Goal: Task Accomplishment & Management: Manage account settings

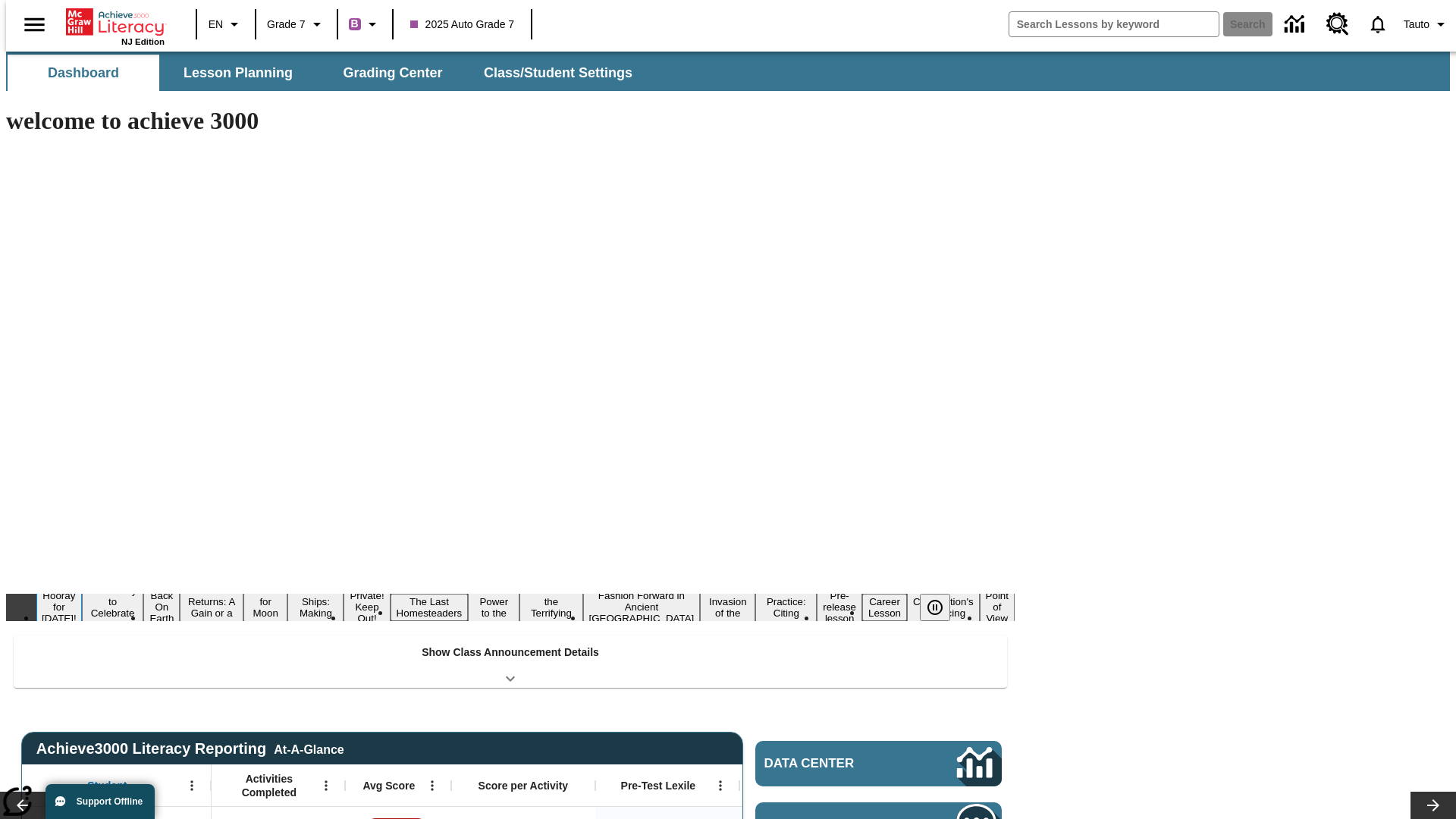
click at [81, 588] on button "Hooray for Constitution Day!" at bounding box center [59, 606] width 45 height 37
click at [942, 598] on icon "Pause" at bounding box center [935, 607] width 18 height 18
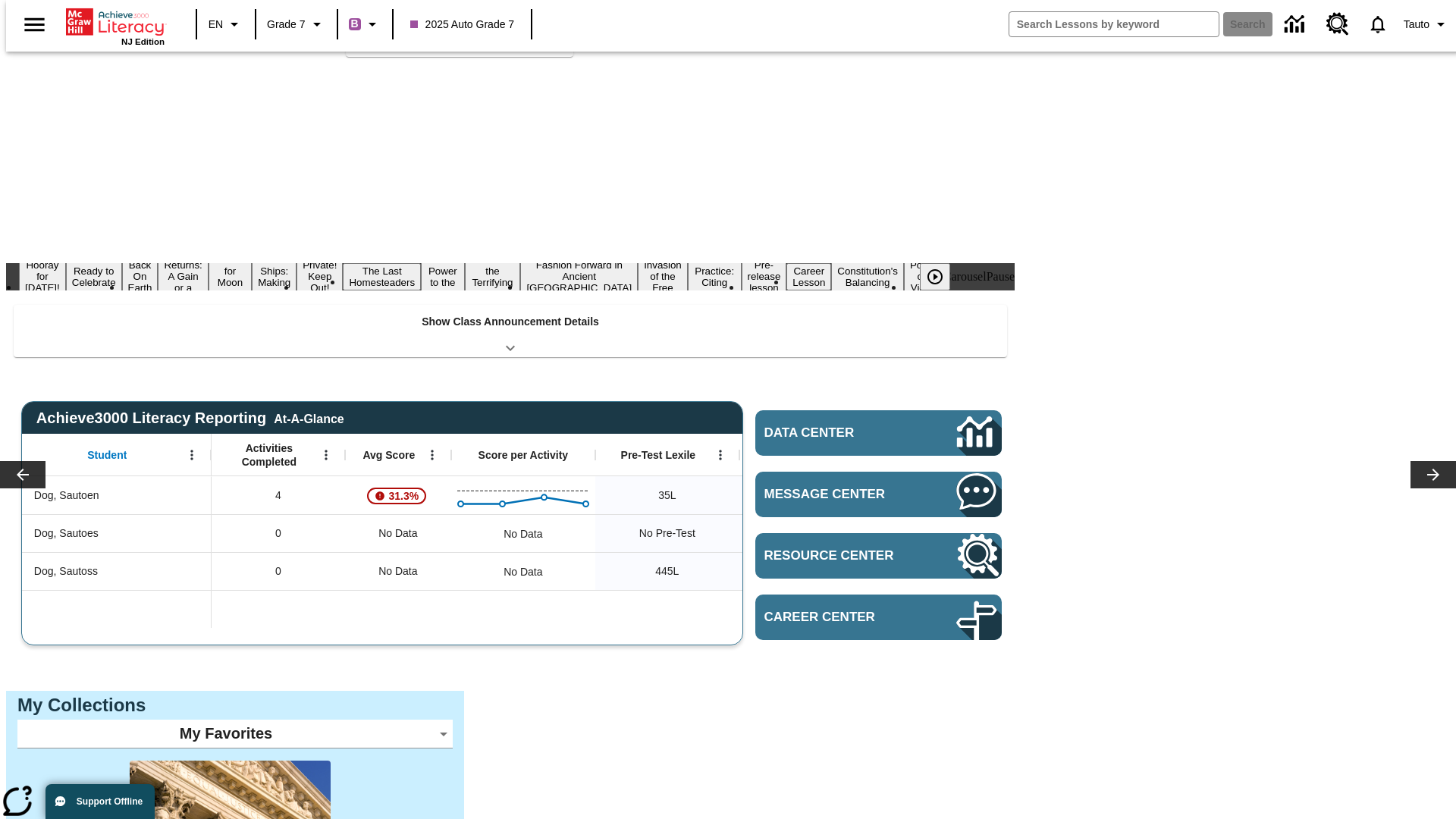
scroll to position [328, 0]
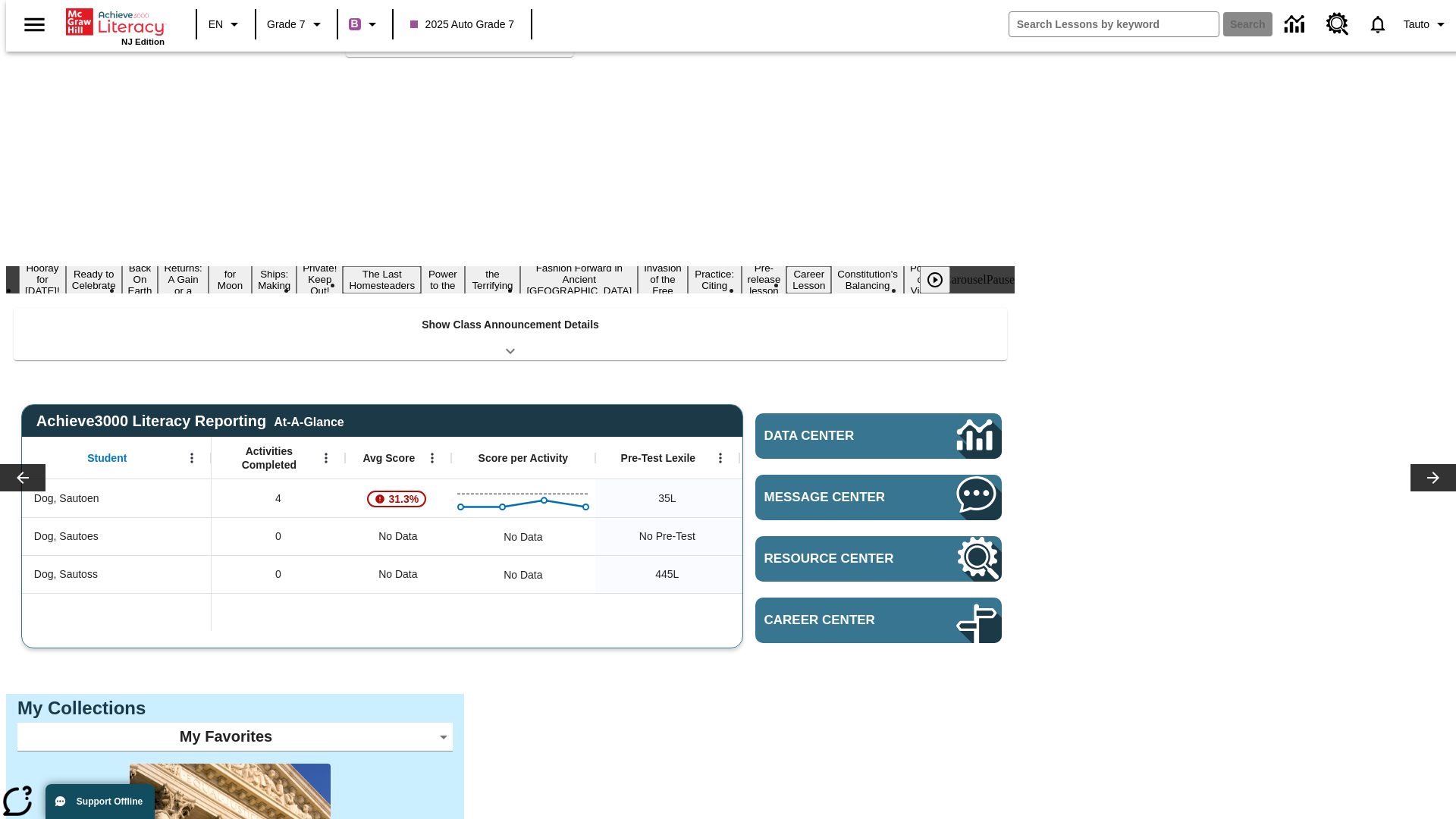
click at [460, 21] on span "Unassign" at bounding box center [459, 13] width 44 height 16
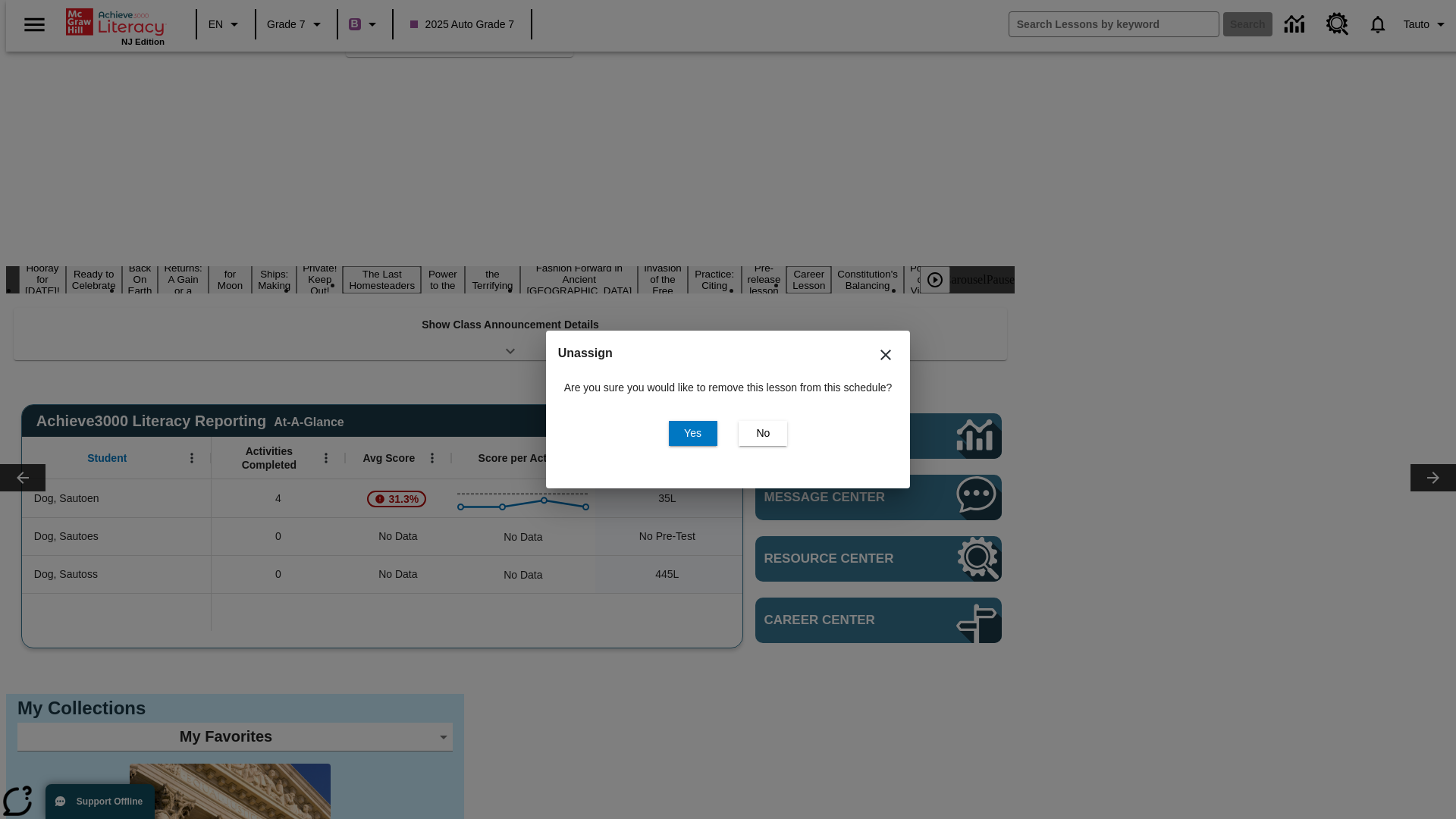
scroll to position [0, 0]
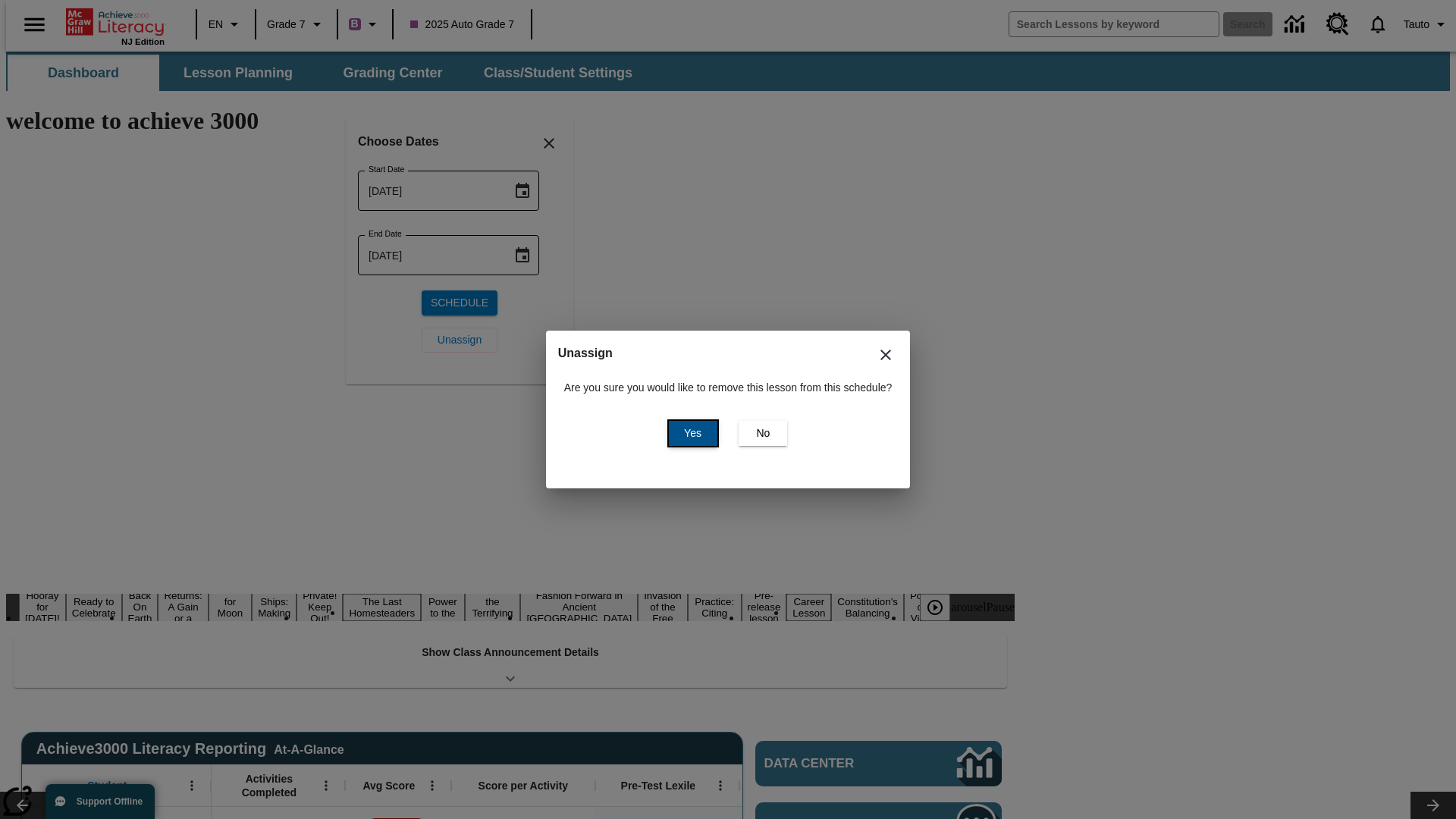
click at [690, 433] on span "Yes" at bounding box center [693, 433] width 17 height 16
